Goal: Task Accomplishment & Management: Manage account settings

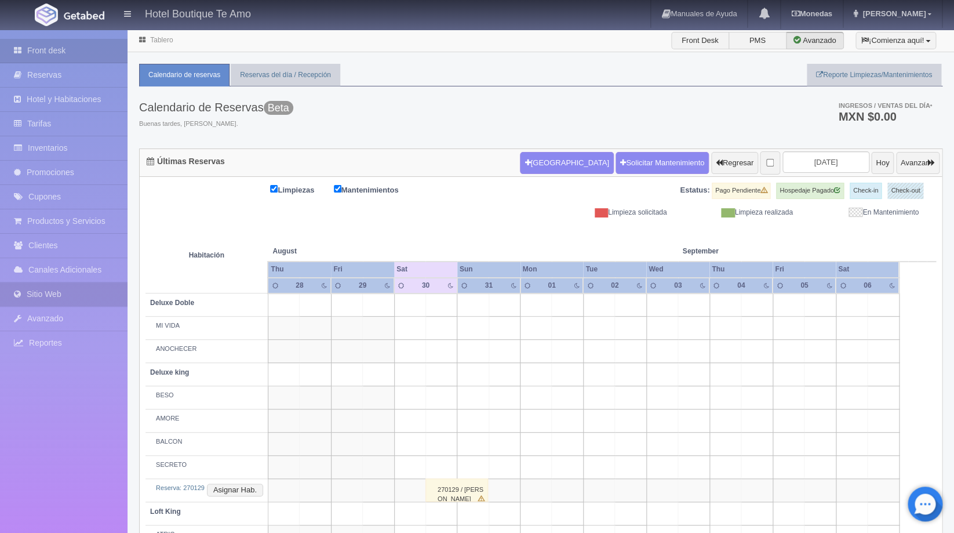
click at [71, 297] on link "Sitio Web" at bounding box center [64, 294] width 128 height 24
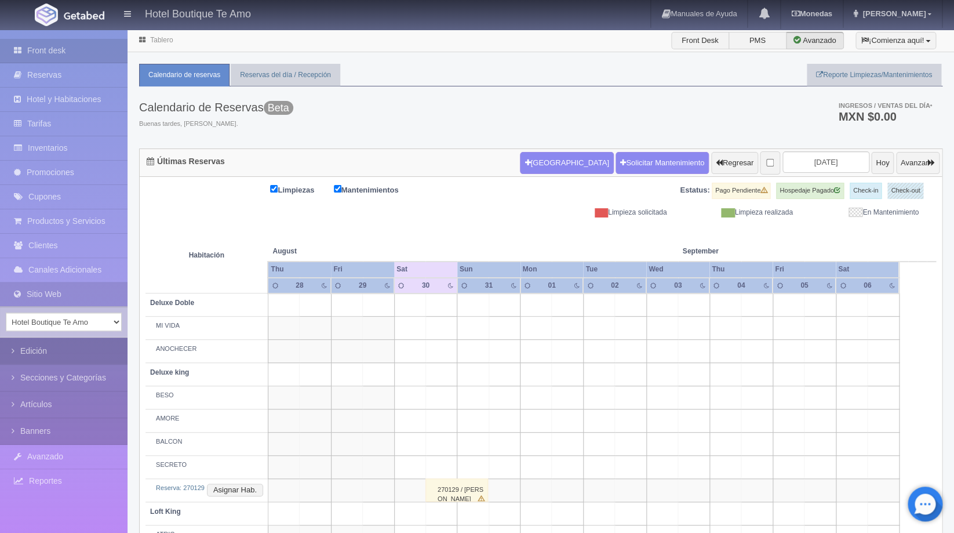
click at [79, 351] on link "Edición" at bounding box center [64, 351] width 128 height 26
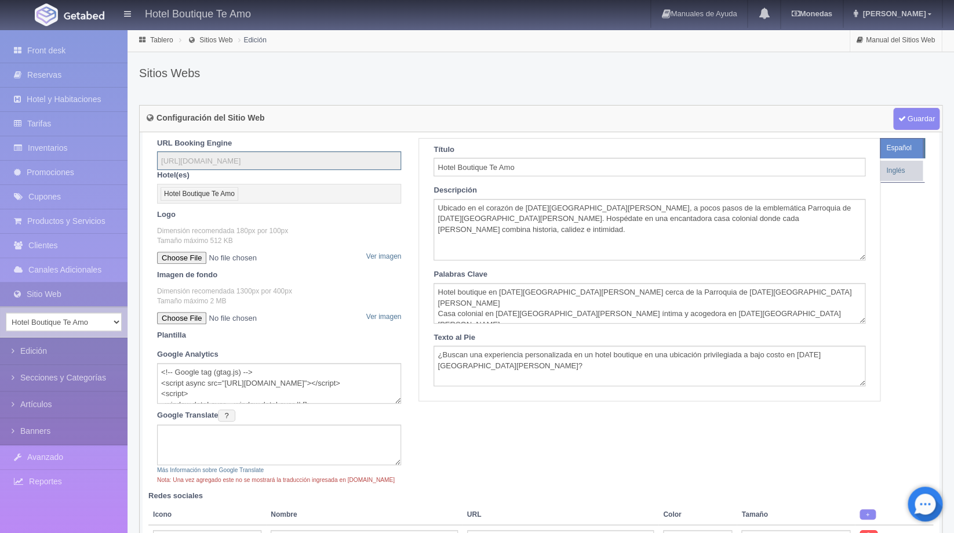
click at [296, 162] on input "https://teamohotelboutique.gabsuite.com/" at bounding box center [279, 160] width 244 height 19
